Goal: Register for event/course

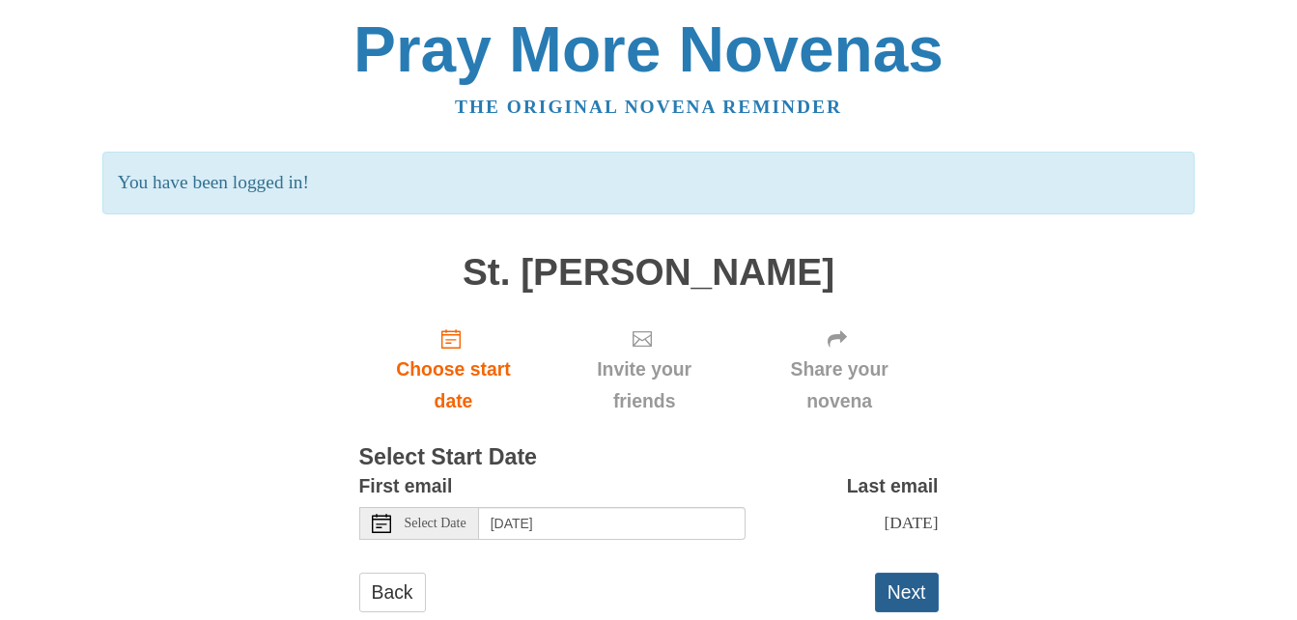
scroll to position [67, 0]
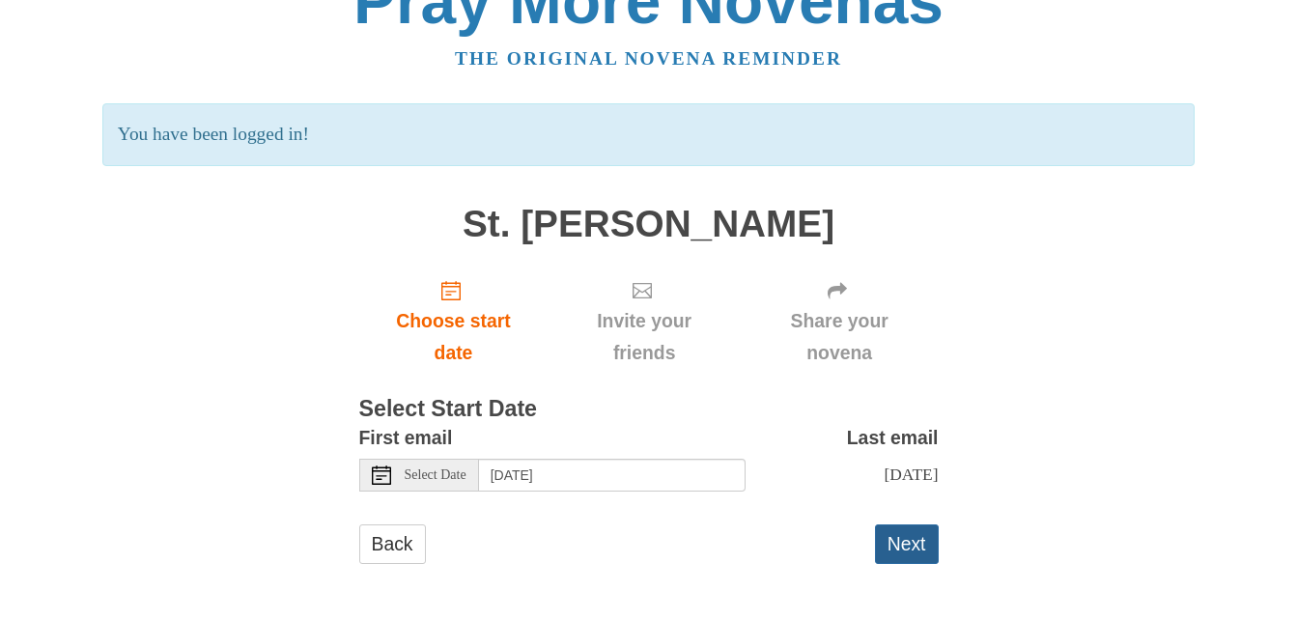
click at [901, 542] on button "Next" at bounding box center [907, 545] width 64 height 40
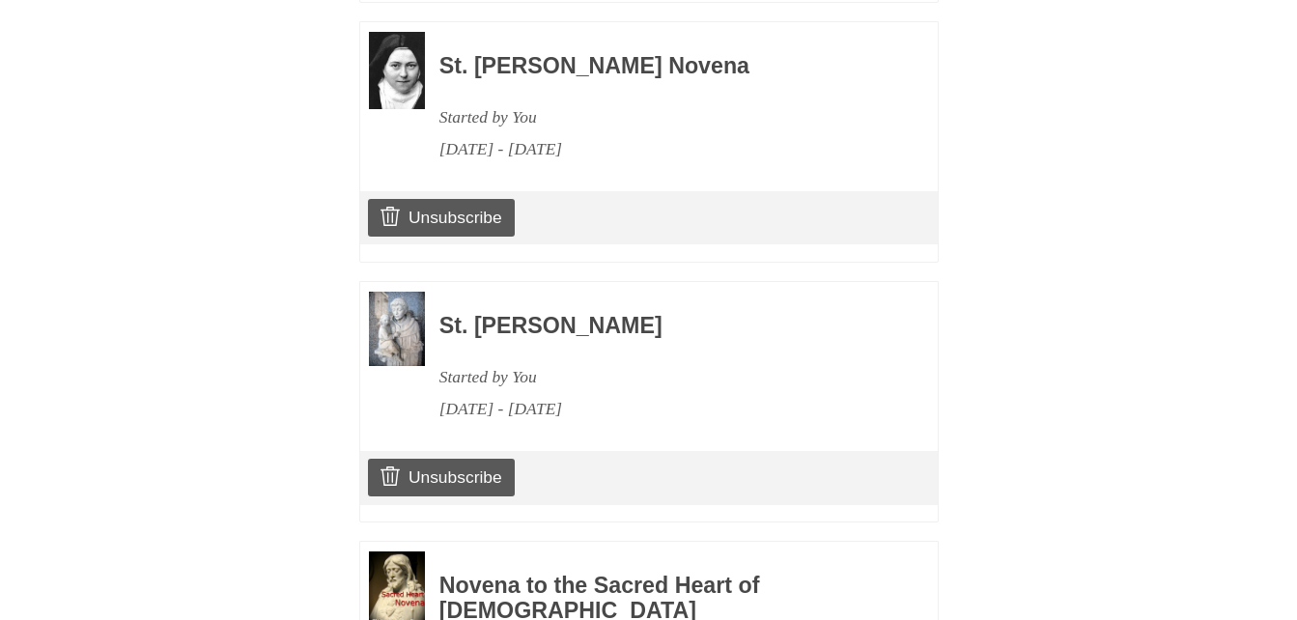
scroll to position [2251, 0]
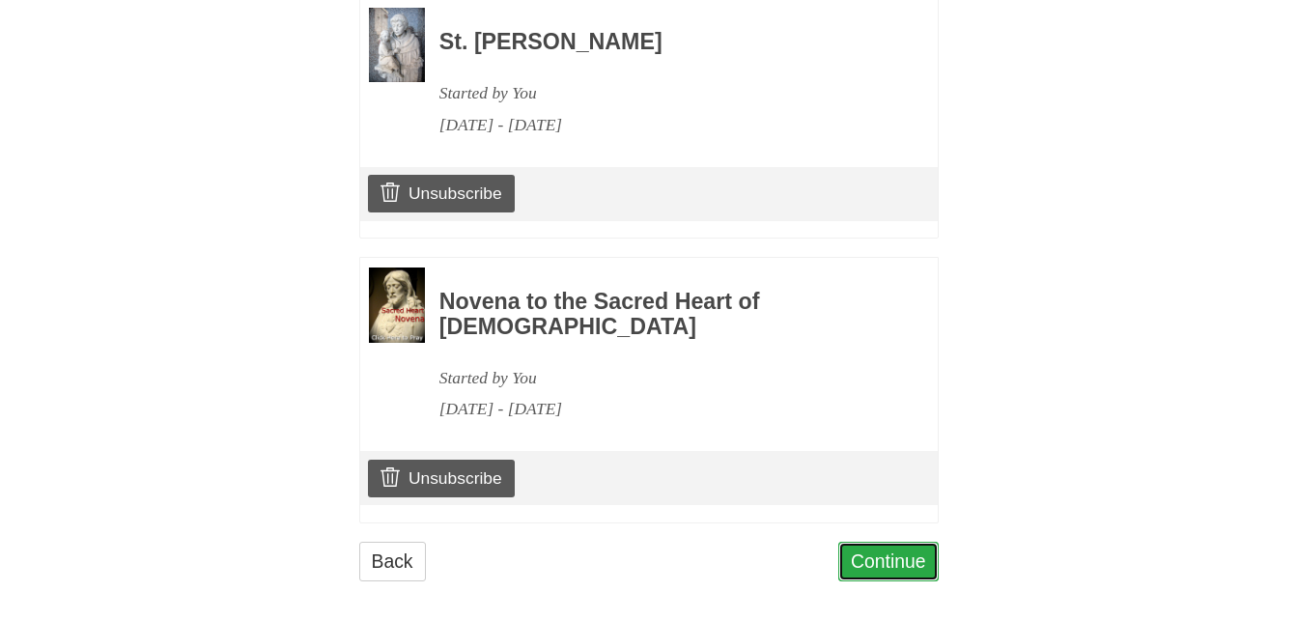
click at [878, 546] on link "Continue" at bounding box center [888, 562] width 100 height 40
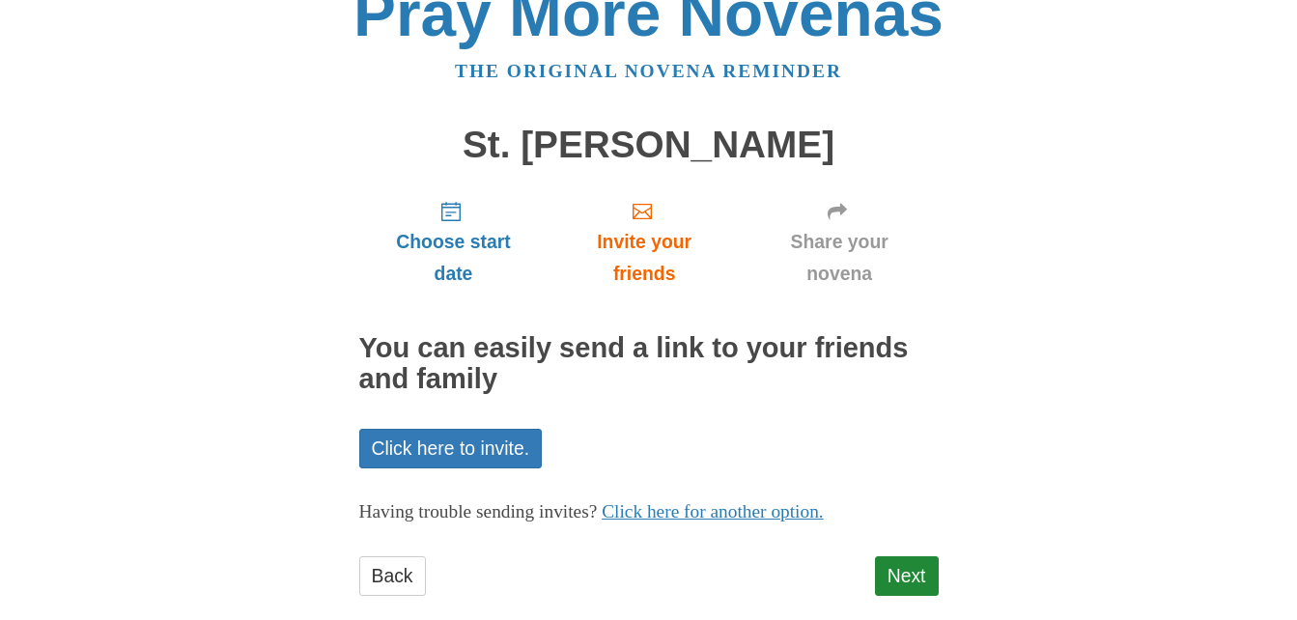
scroll to position [68, 0]
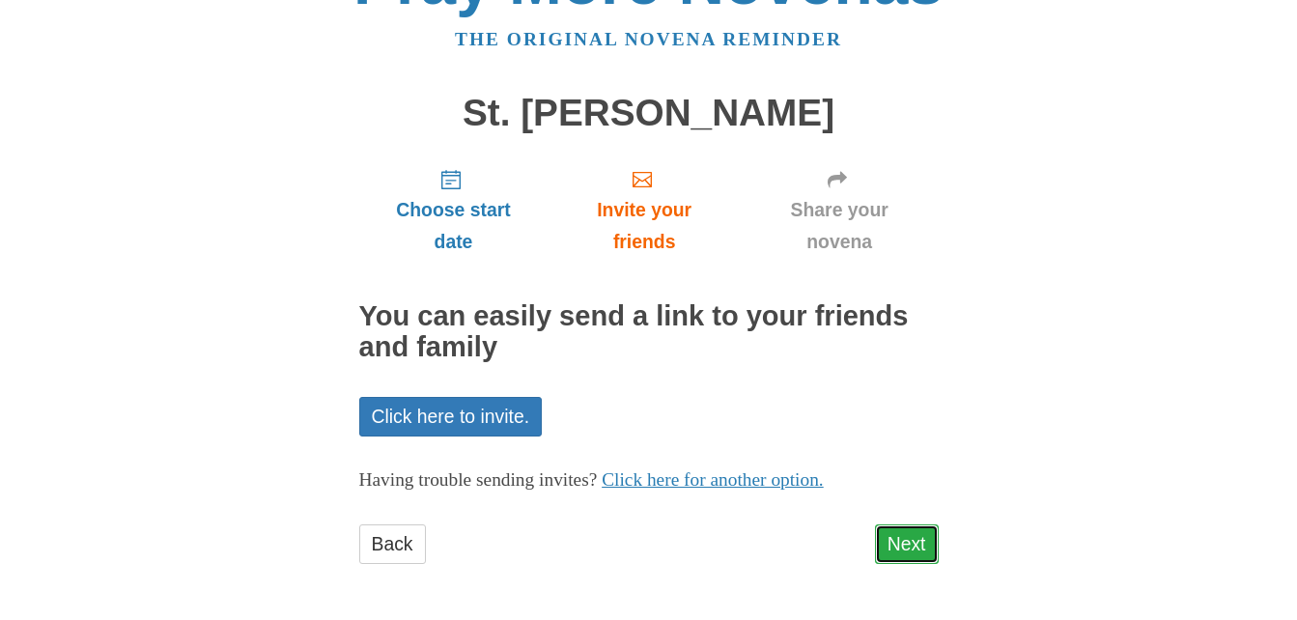
click at [894, 543] on link "Next" at bounding box center [907, 545] width 64 height 40
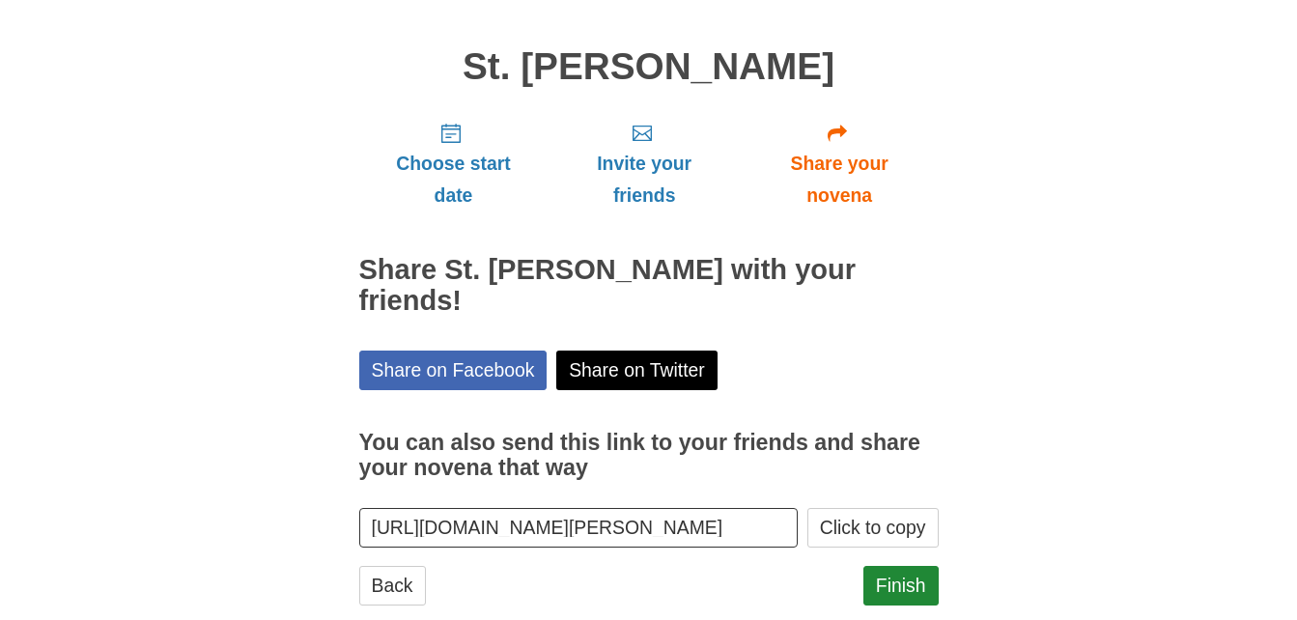
scroll to position [125, 0]
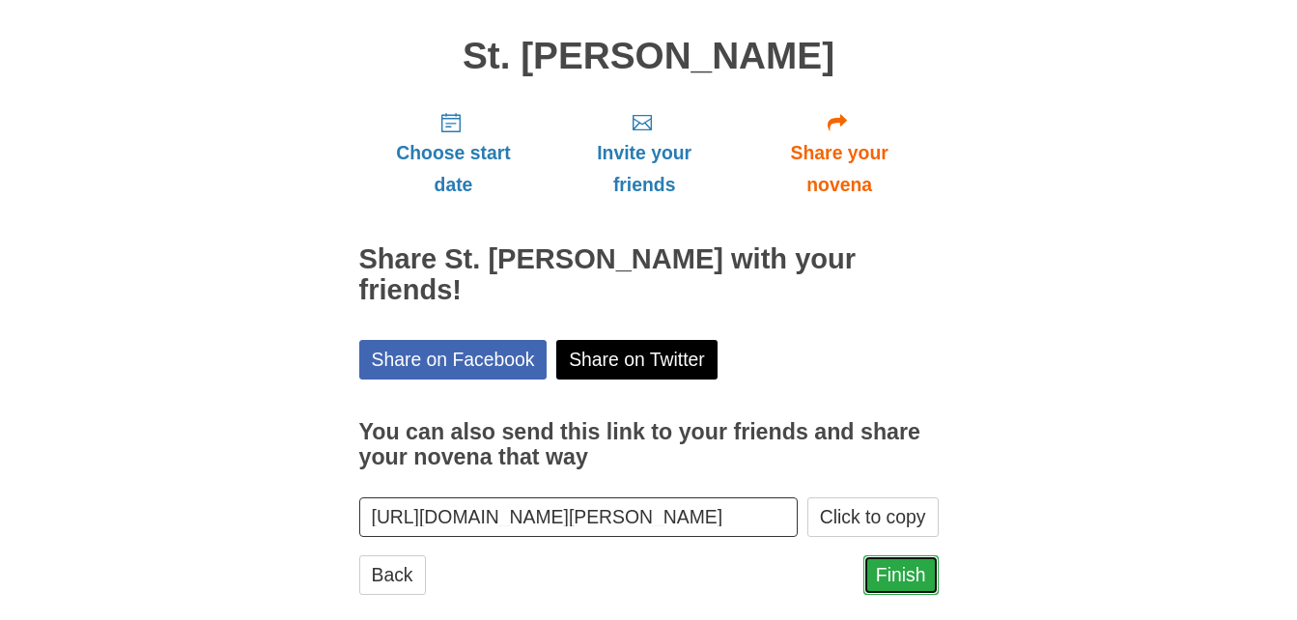
click at [896, 555] on link "Finish" at bounding box center [901, 575] width 75 height 40
